Goal: Find contact information: Find contact information

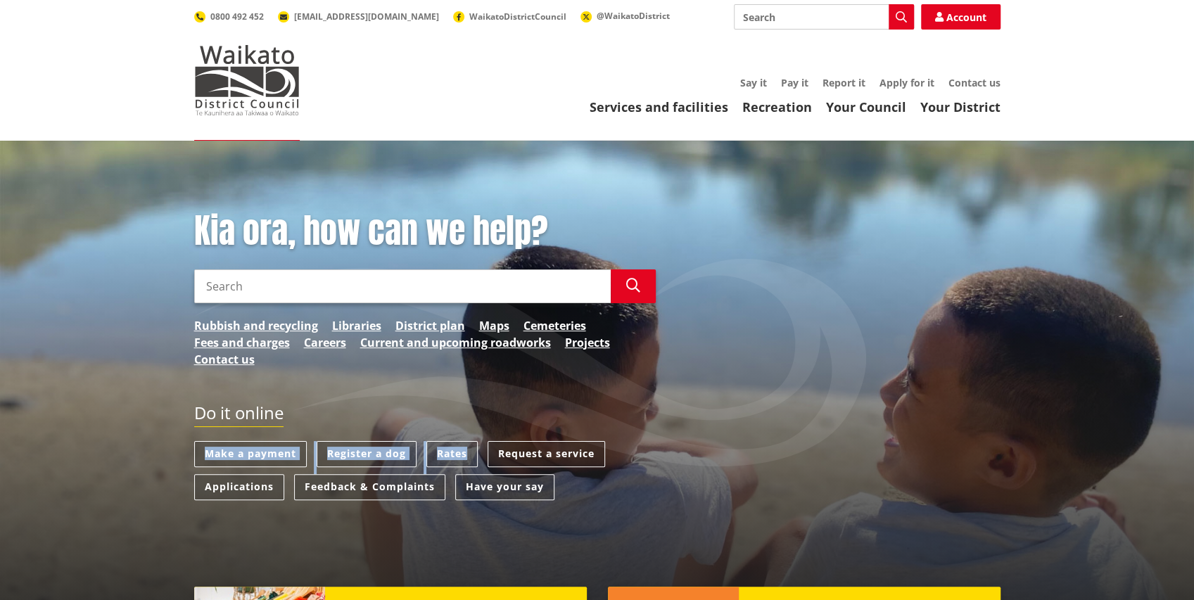
click at [462, 455] on link "Rates" at bounding box center [451, 454] width 51 height 26
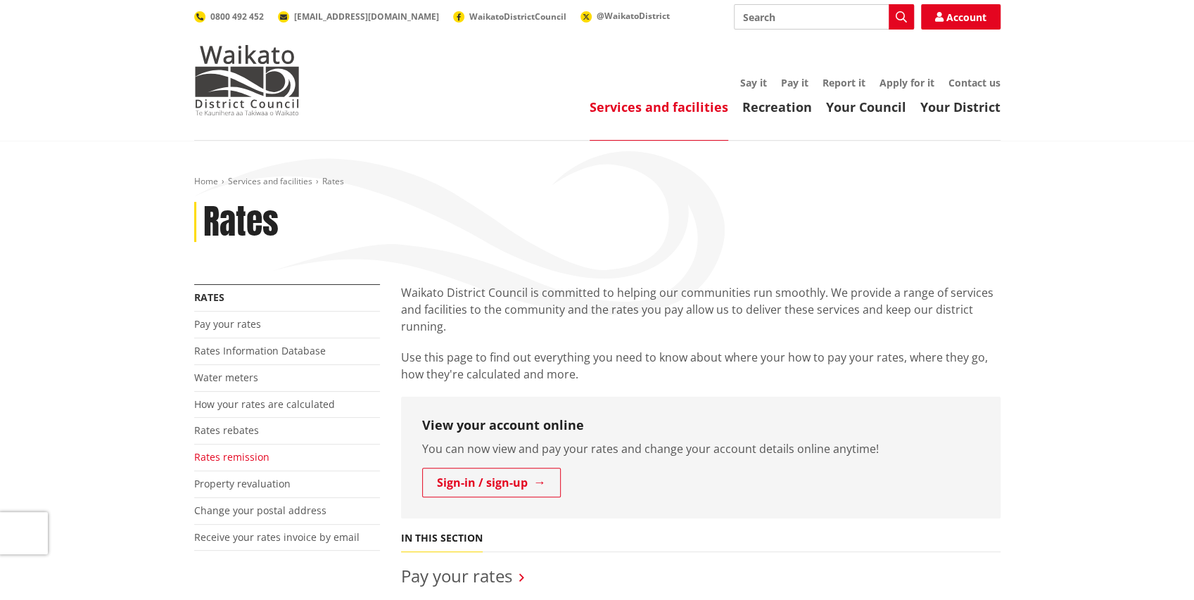
click at [245, 457] on link "Rates remission" at bounding box center [231, 456] width 75 height 13
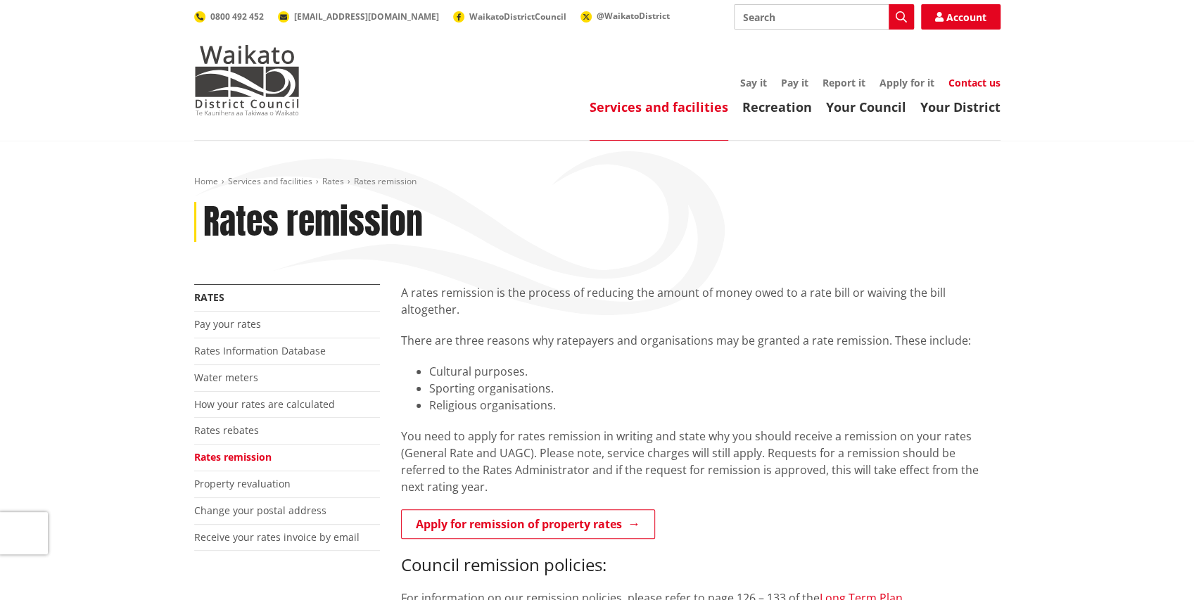
click at [967, 86] on link "Contact us" at bounding box center [974, 82] width 52 height 13
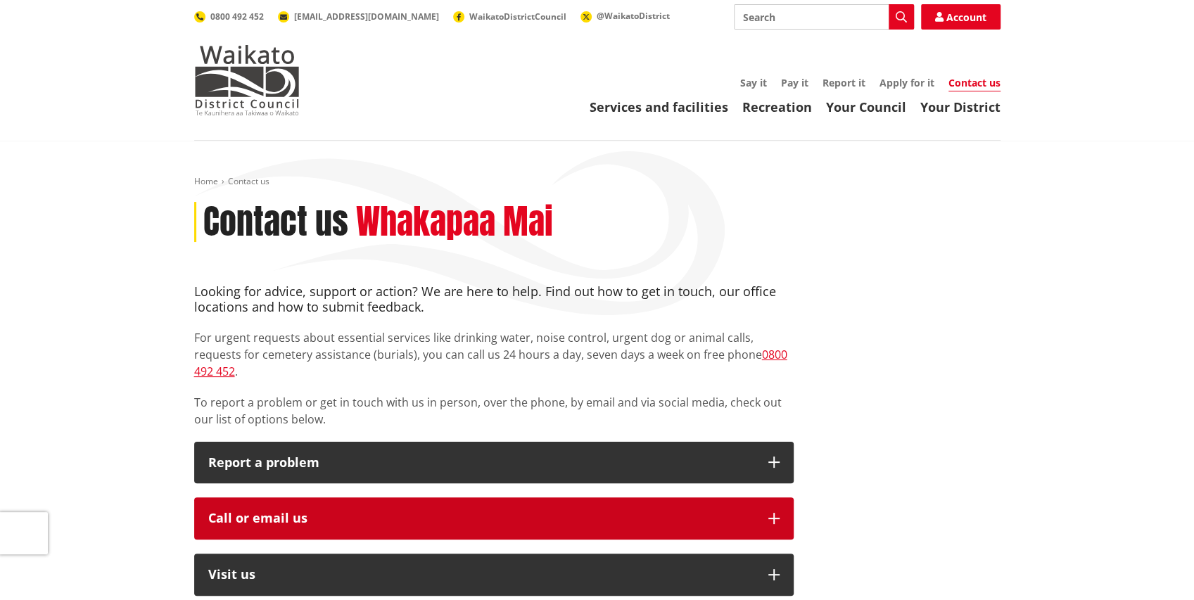
click at [773, 513] on icon "button" at bounding box center [773, 518] width 11 height 11
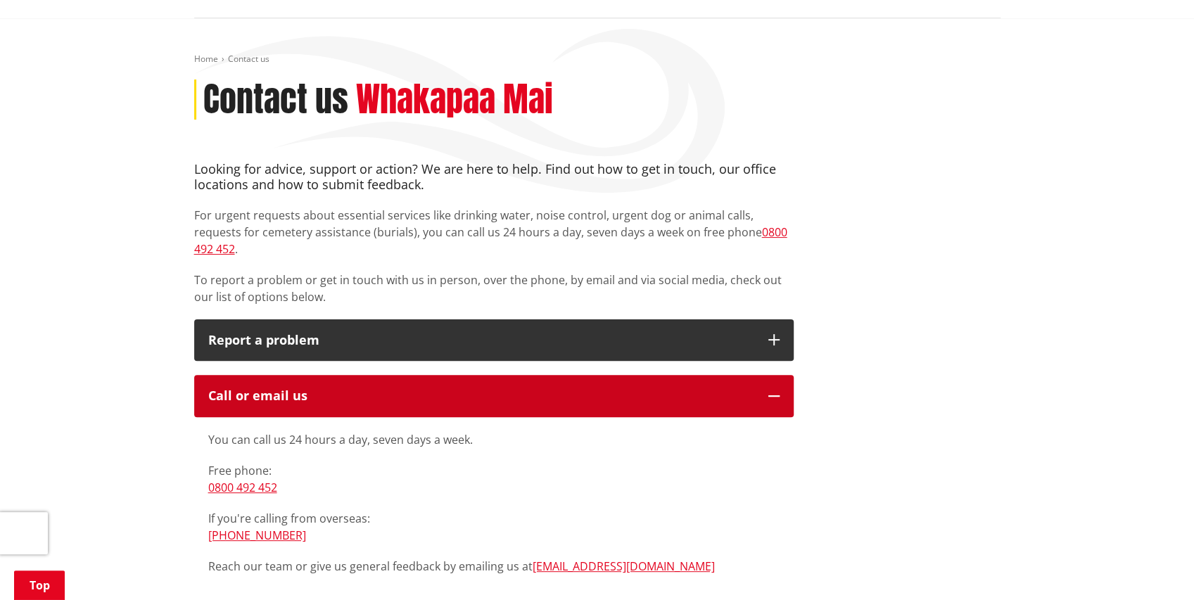
scroll to position [46, 0]
